Goal: Task Accomplishment & Management: Manage account settings

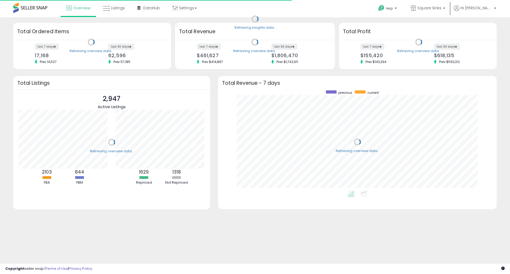
scroll to position [100, 268]
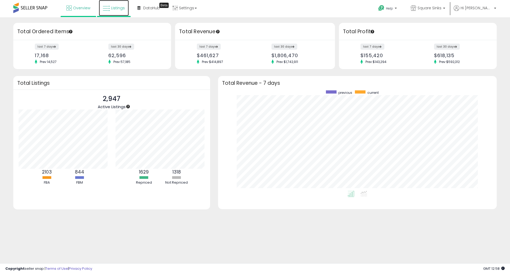
click at [118, 9] on span "Listings" at bounding box center [118, 7] width 14 height 5
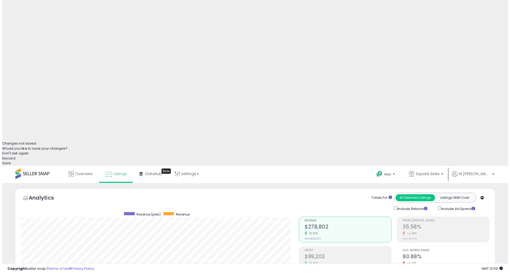
scroll to position [159, 0]
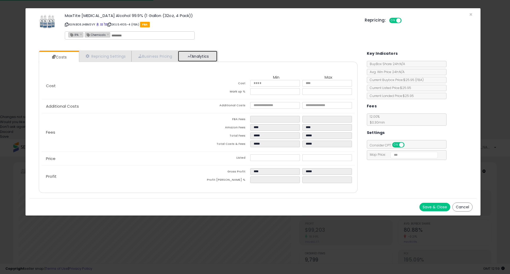
click at [203, 55] on link "Analytics" at bounding box center [197, 56] width 39 height 11
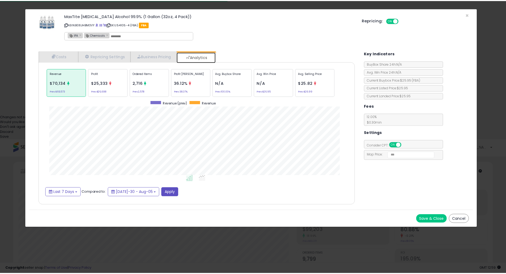
scroll to position [163, 329]
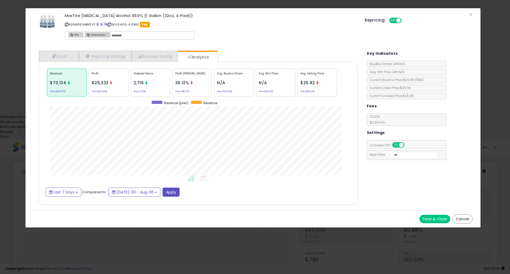
click at [462, 213] on div "Save & Close Cancel" at bounding box center [252, 218] width 447 height 17
click at [461, 217] on button "Cancel" at bounding box center [462, 218] width 20 height 9
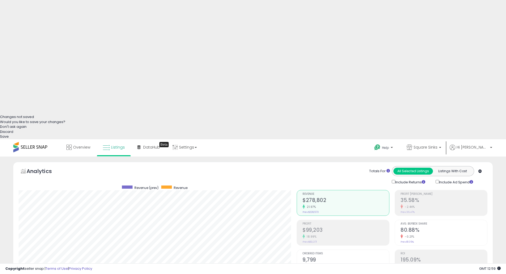
scroll to position [265313, 265144]
drag, startPoint x: 52, startPoint y: 68, endPoint x: 0, endPoint y: 60, distance: 52.4
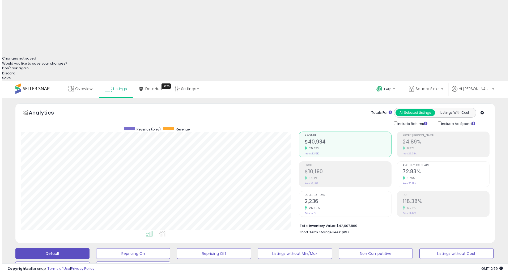
scroll to position [220, 0]
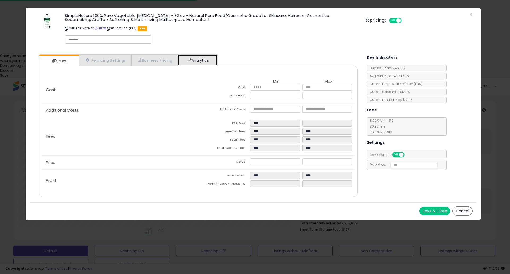
click at [213, 61] on link "Analytics" at bounding box center [197, 60] width 39 height 11
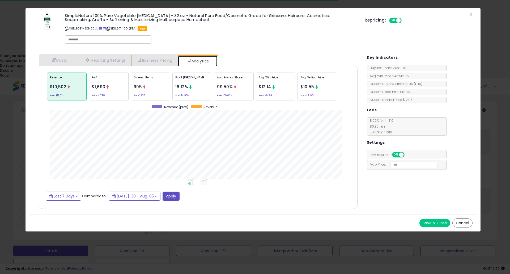
scroll to position [163, 329]
click at [214, 85] on div "Ordered Items 995 Prev: 1,208" at bounding box center [234, 86] width 40 height 28
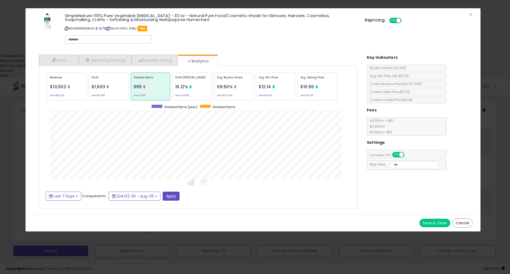
click at [104, 90] on div "Profit $1,693 Prev: $1,798" at bounding box center [109, 86] width 40 height 28
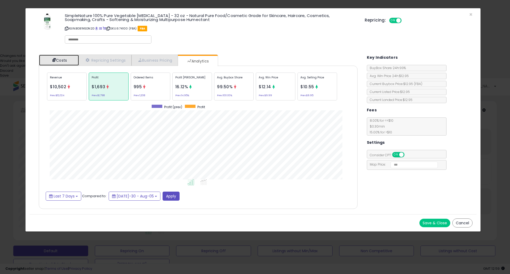
click at [67, 60] on link "Costs" at bounding box center [59, 60] width 40 height 11
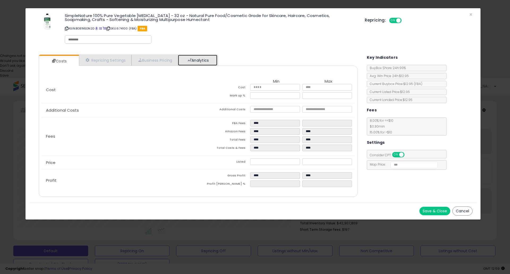
click at [204, 61] on link "Analytics" at bounding box center [197, 60] width 39 height 11
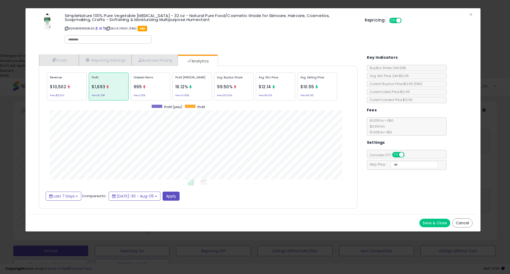
click at [214, 90] on div "Ordered Items 995 Prev: 1,208" at bounding box center [234, 86] width 40 height 28
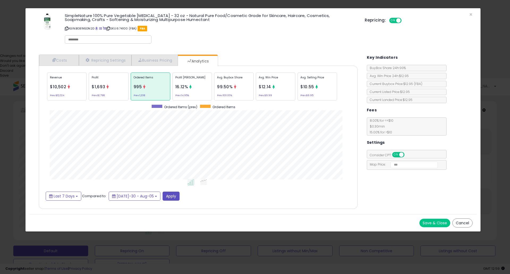
click at [460, 225] on button "Cancel" at bounding box center [462, 222] width 20 height 9
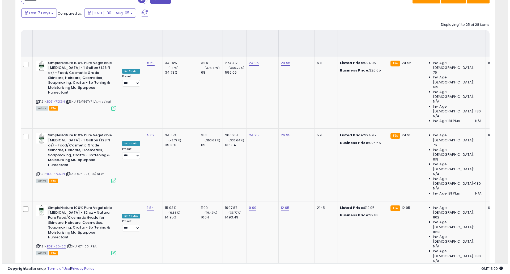
scroll to position [531, 0]
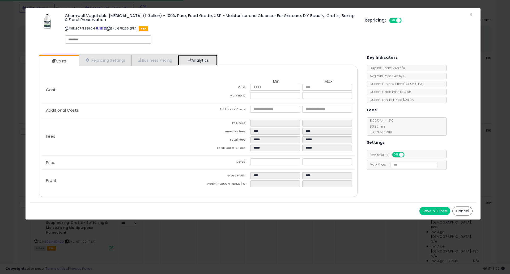
click at [206, 59] on link "Analytics" at bounding box center [197, 60] width 39 height 11
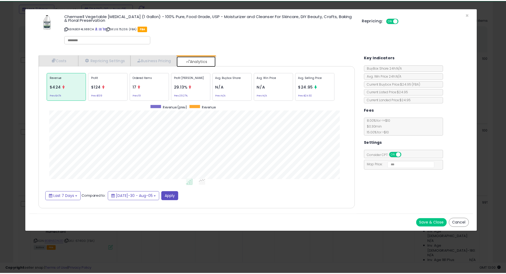
scroll to position [163, 329]
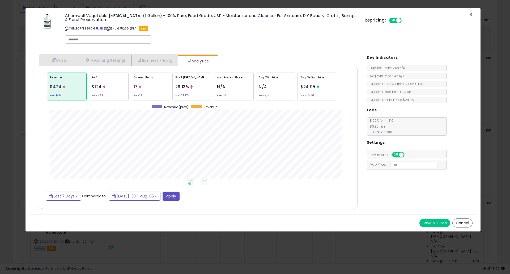
click at [470, 14] on span "×" at bounding box center [470, 15] width 3 height 8
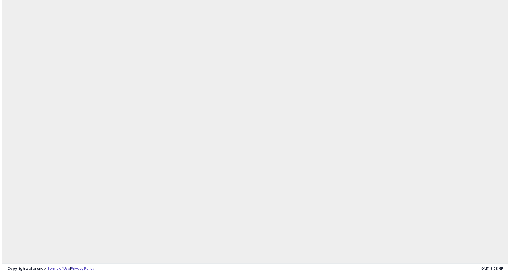
scroll to position [0, 0]
drag, startPoint x: 45, startPoint y: 227, endPoint x: 0, endPoint y: 220, distance: 45.1
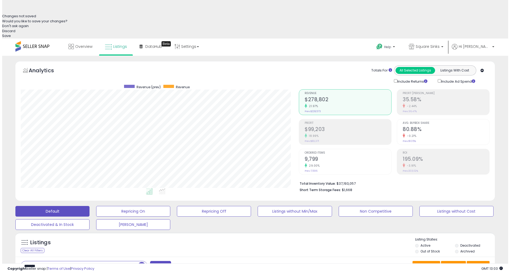
scroll to position [265, 0]
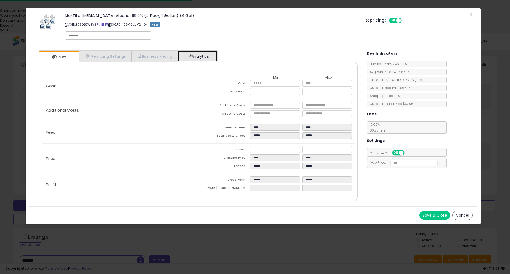
click at [204, 56] on link "Analytics" at bounding box center [197, 56] width 39 height 11
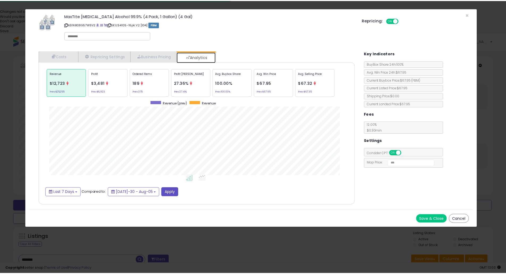
scroll to position [163, 329]
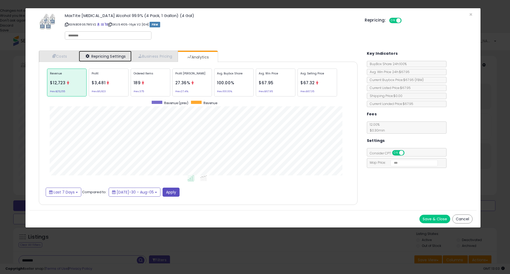
click at [97, 55] on link "Repricing Settings" at bounding box center [105, 56] width 53 height 11
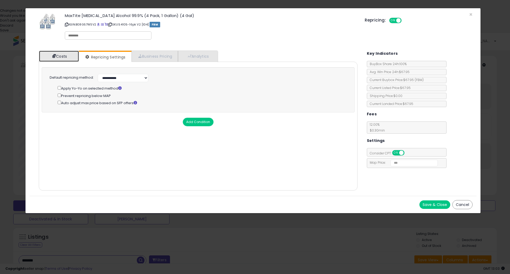
click at [54, 55] on span at bounding box center [54, 56] width 4 height 4
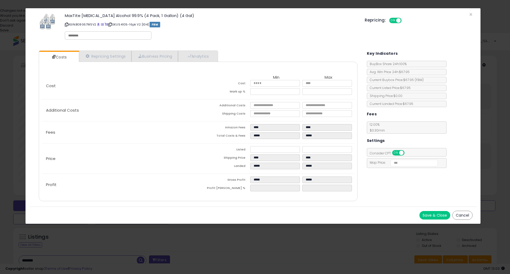
click at [433, 215] on button "Save & Close" at bounding box center [434, 215] width 31 height 8
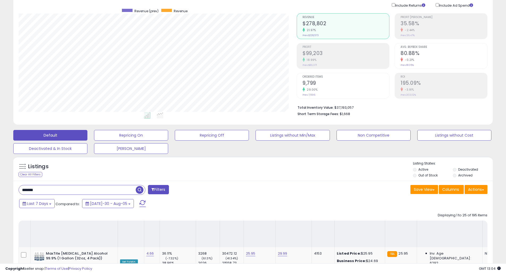
scroll to position [345, 0]
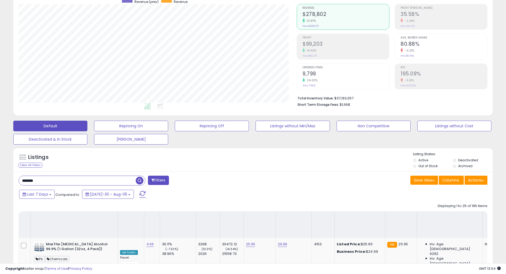
drag, startPoint x: 225, startPoint y: 136, endPoint x: 207, endPoint y: 136, distance: 17.8
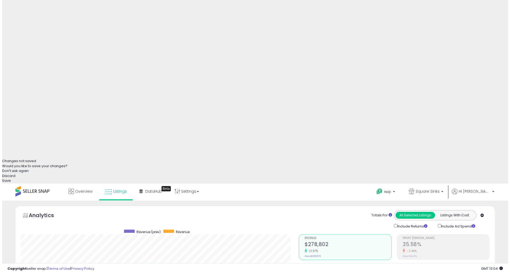
scroll to position [0, 0]
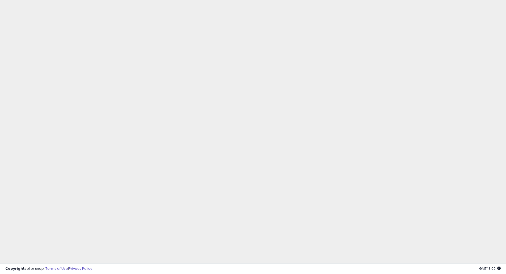
drag, startPoint x: 61, startPoint y: 225, endPoint x: 0, endPoint y: 219, distance: 61.1
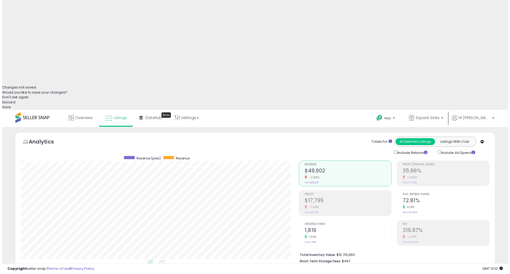
scroll to position [186, 0]
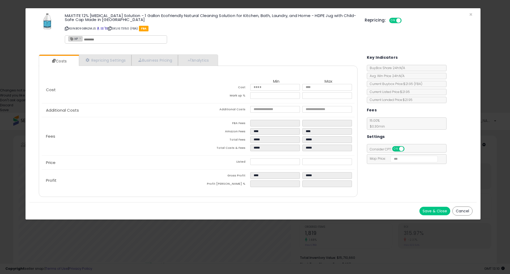
click at [467, 210] on button "Cancel" at bounding box center [462, 210] width 20 height 9
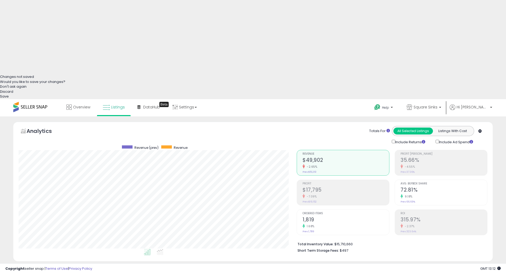
scroll to position [212, 0]
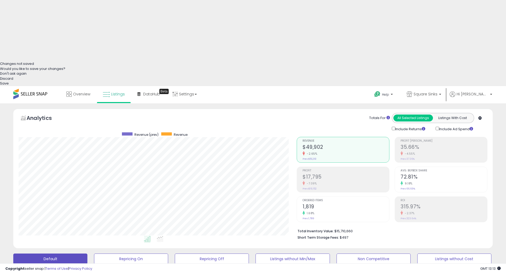
drag, startPoint x: 50, startPoint y: 16, endPoint x: 0, endPoint y: 19, distance: 50.0
paste input "**"
type input "**********"
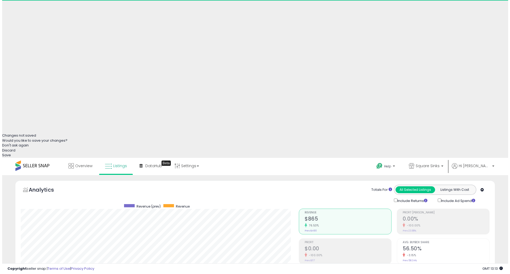
scroll to position [109, 278]
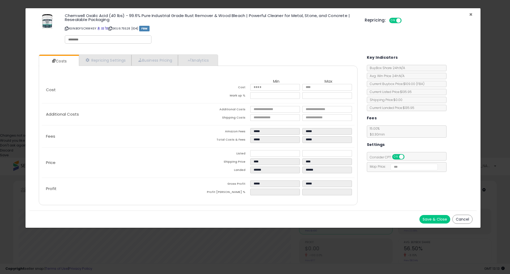
click at [470, 15] on span "×" at bounding box center [470, 15] width 3 height 8
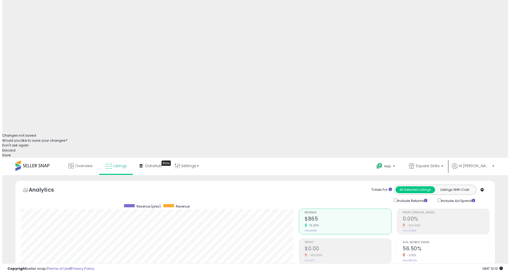
scroll to position [265313, 265144]
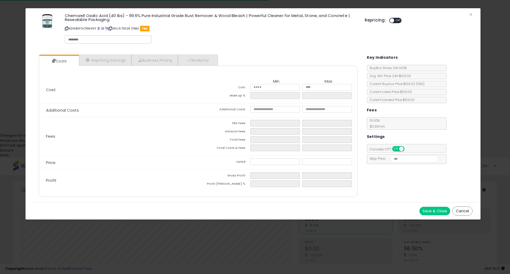
click at [181, 84] on div "Cost Min Max Cost Mark up %" at bounding box center [198, 89] width 312 height 27
click at [274, 85] on input "number" at bounding box center [274, 87] width 49 height 7
click at [273, 86] on input "number" at bounding box center [274, 87] width 49 height 7
